Goal: Information Seeking & Learning: Learn about a topic

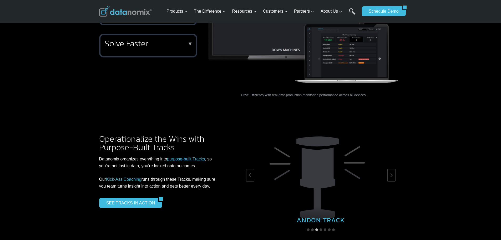
scroll to position [763, 0]
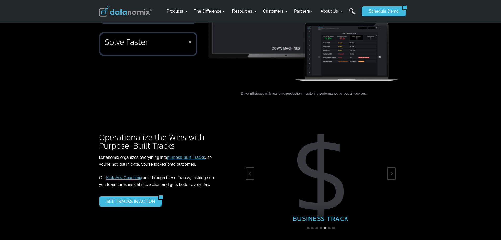
click at [130, 175] on link "Kick-Ass Coaching" at bounding box center [123, 177] width 35 height 4
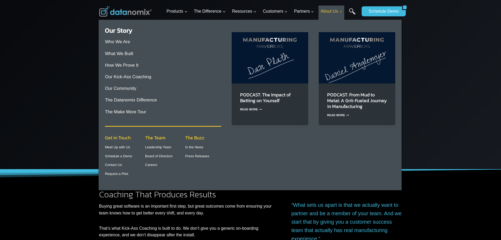
click at [325, 9] on span "About Us Expand" at bounding box center [332, 11] width 22 height 7
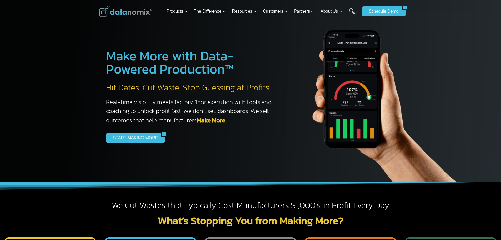
click at [311, 106] on img at bounding box center [380, 96] width 184 height 171
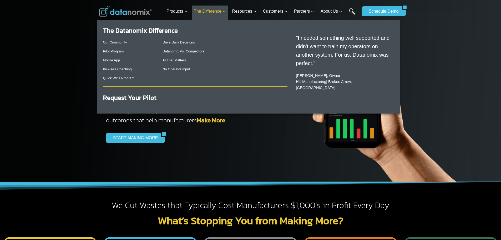
click at [217, 12] on span "The Difference Expand" at bounding box center [210, 11] width 32 height 7
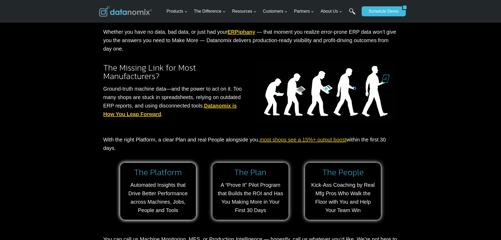
scroll to position [421, 0]
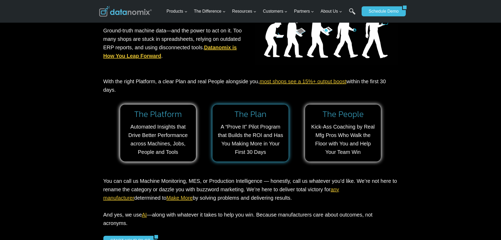
click at [238, 130] on link at bounding box center [251, 132] width 76 height 57
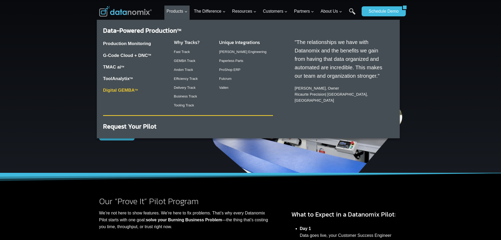
click at [133, 92] on link "Digital GEMBA TM" at bounding box center [120, 90] width 35 height 5
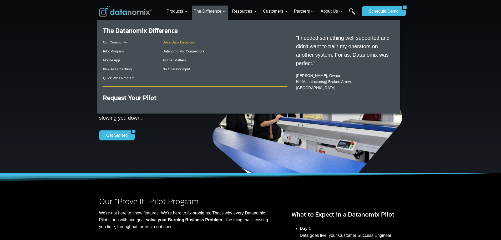
click at [189, 42] on link "Drive Daily Decisions" at bounding box center [179, 42] width 32 height 4
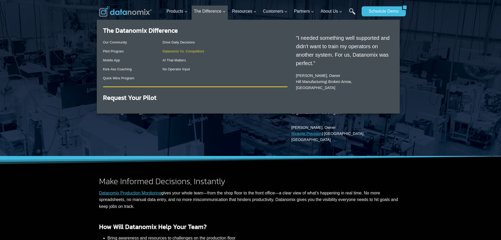
click at [185, 51] on link "Datanomix Vs. Competitors" at bounding box center [184, 51] width 42 height 4
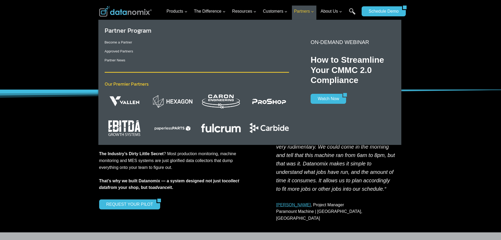
click at [299, 8] on span "Partners Expand" at bounding box center [304, 11] width 20 height 7
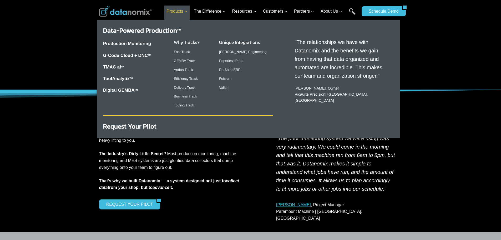
click at [180, 13] on span "Products Expand" at bounding box center [177, 11] width 21 height 7
click at [186, 79] on link "Efficiency Track" at bounding box center [186, 79] width 24 height 4
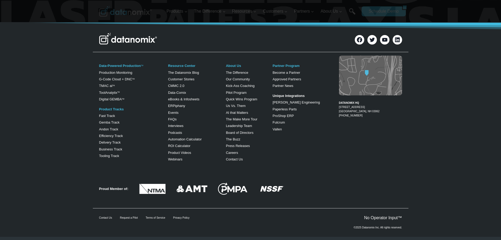
scroll to position [831, 0]
